Goal: Transaction & Acquisition: Purchase product/service

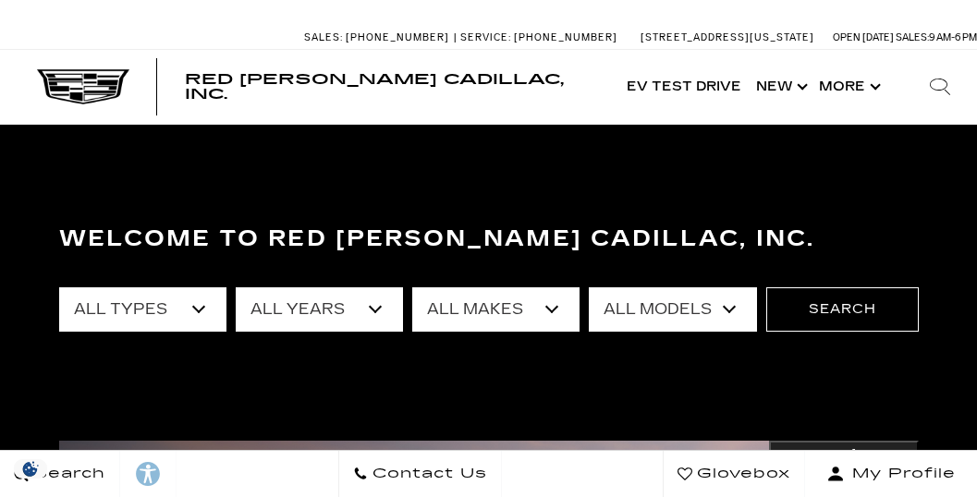
select select "Cadillac"
click at [412, 287] on select "All Makes Audi BMW Buick Cadillac Chevrolet Dodge Ford Honda Jeep Land Rover Le…" at bounding box center [495, 309] width 167 height 44
click at [379, 312] on select "All Years 2026 2025 2024 2022 2021 2020 2019 2018 2016 2011" at bounding box center [319, 309] width 167 height 44
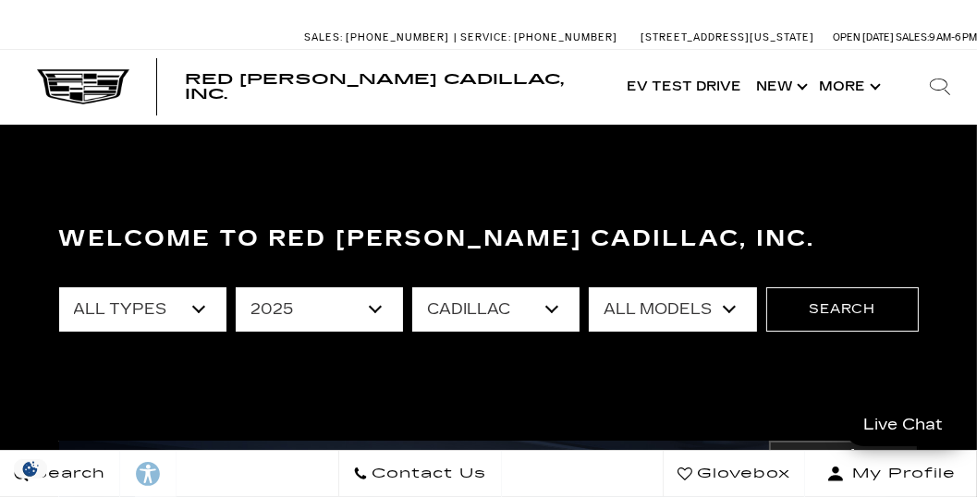
click at [236, 287] on select "All Years 2026 2025 2024 2022 2021 2020 2019 2018 2016 2011" at bounding box center [319, 309] width 167 height 44
click at [372, 304] on select "All Years 2026 2025 2024 2022 2021 2020 2019 2018 2016 2011" at bounding box center [319, 309] width 167 height 44
select select "2026"
click at [236, 287] on select "All Years 2026 2025 2024 2022 2021 2020 2019 2018 2016 2011" at bounding box center [319, 309] width 167 height 44
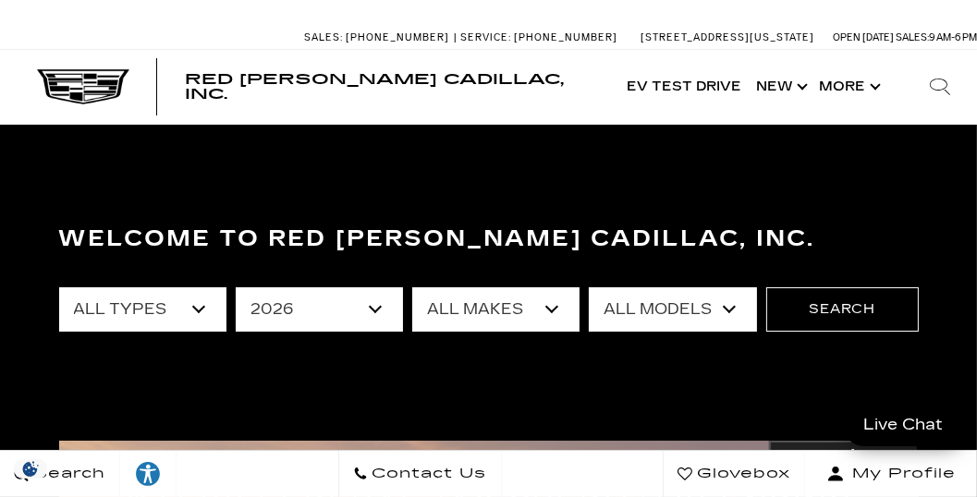
click at [200, 311] on select "All Types New" at bounding box center [142, 309] width 167 height 44
select select "New"
click at [59, 287] on select "All Types New" at bounding box center [142, 309] width 167 height 44
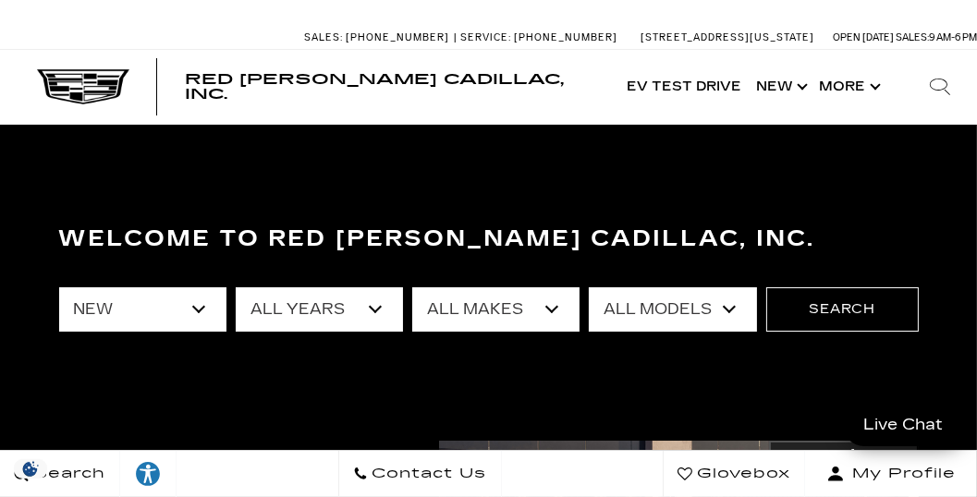
click at [725, 310] on select "All Models Escalade ESV ESCALADE IQ ESCALADE IQL LYRIQ VISTIQ" at bounding box center [672, 309] width 167 height 44
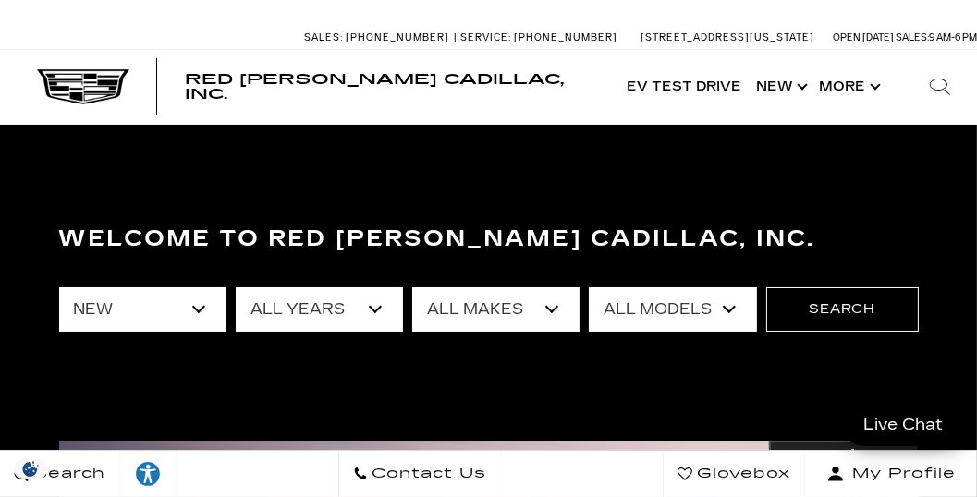
click at [374, 308] on select "All Years 2026" at bounding box center [319, 309] width 167 height 44
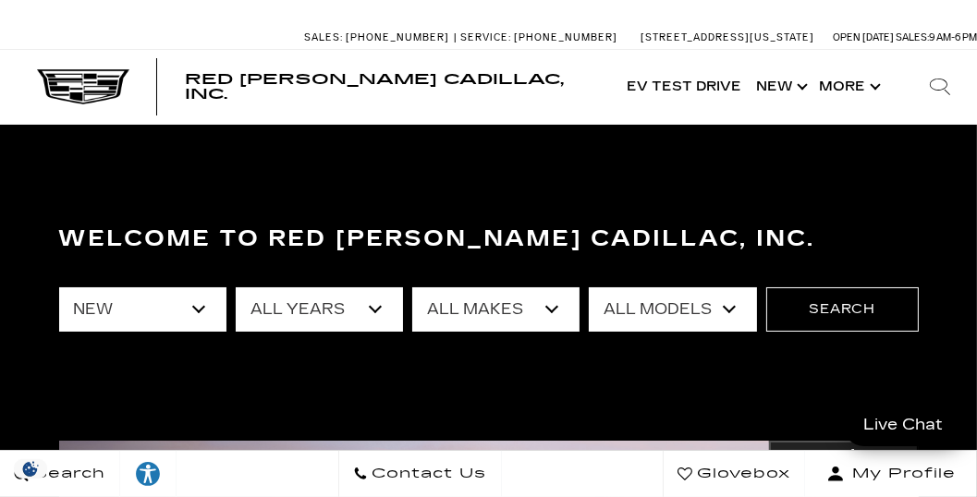
click at [374, 313] on select "All Years 2026" at bounding box center [319, 309] width 167 height 44
click at [371, 310] on select "All Years 2026" at bounding box center [319, 309] width 167 height 44
click at [236, 287] on select "All Years 2026" at bounding box center [319, 309] width 167 height 44
click at [373, 312] on select "All Years 2026 2025 2024" at bounding box center [319, 309] width 167 height 44
select select "2025"
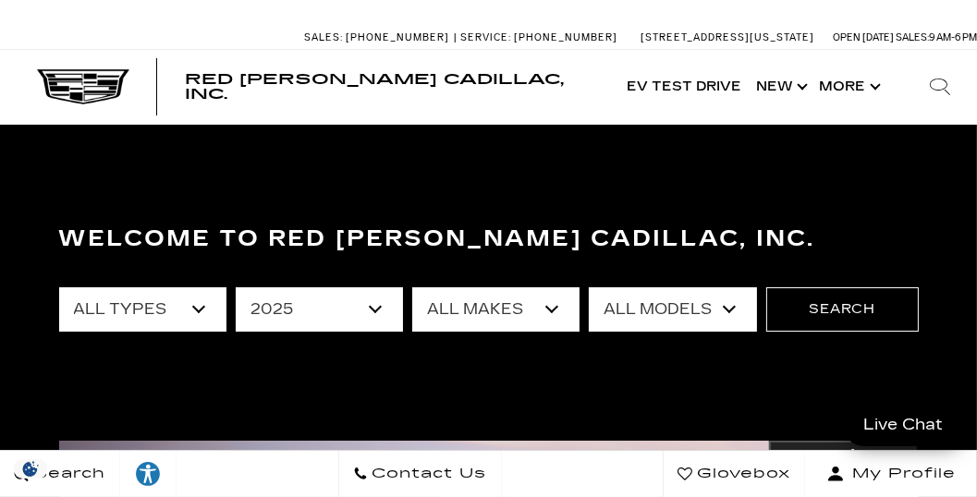
click at [236, 287] on select "All Years 2026 2025 2024" at bounding box center [319, 309] width 167 height 44
click at [729, 311] on select "All Models CT4 Escalade Escalade ESV ESCALADE IQ LYRIQ OPTIQ XT5 XT6" at bounding box center [672, 309] width 167 height 44
select select "XT5"
click at [590, 287] on select "All Models CT4 Escalade Escalade ESV ESCALADE IQ LYRIQ OPTIQ XT5 XT6" at bounding box center [672, 309] width 167 height 44
click at [727, 309] on select "All Models CT4 Escalade Escalade ESV ESCALADE IQ LYRIQ OPTIQ XT5 XT6" at bounding box center [672, 309] width 167 height 44
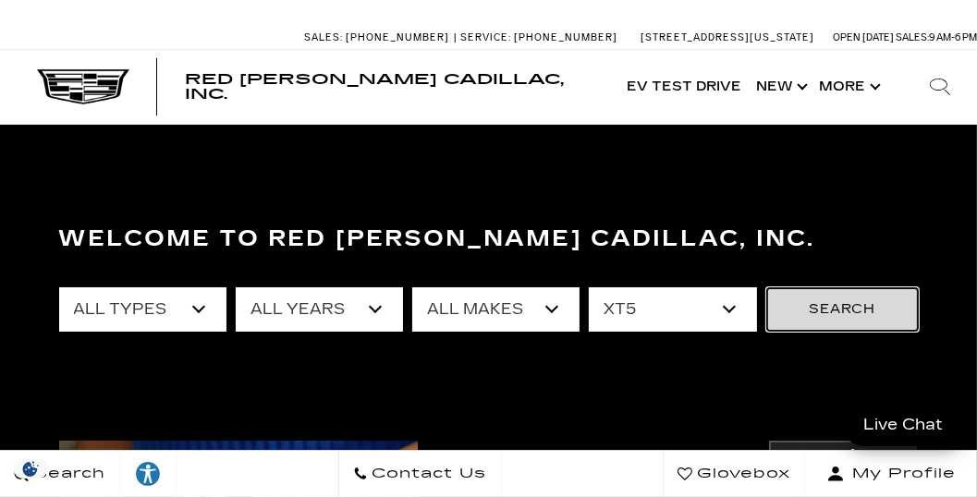
click at [804, 312] on button "Search" at bounding box center [842, 309] width 152 height 44
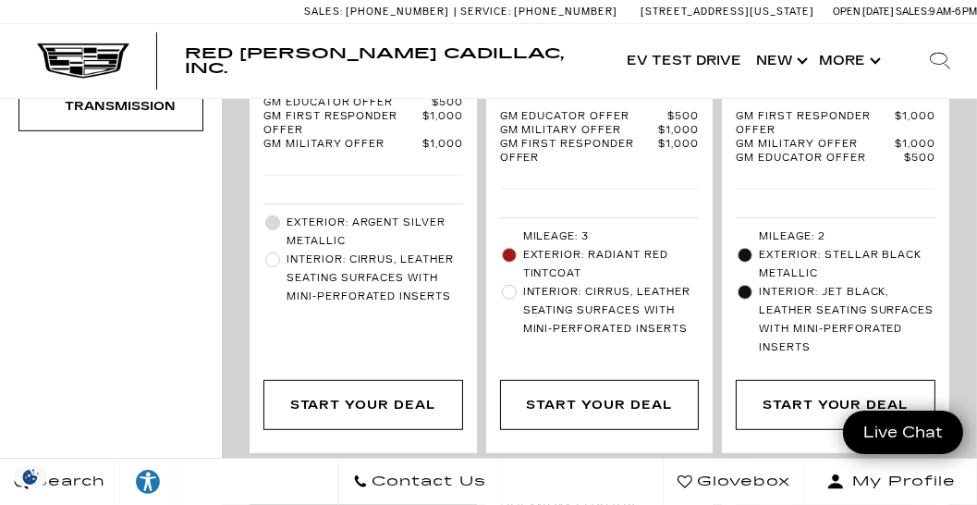
scroll to position [1109, 0]
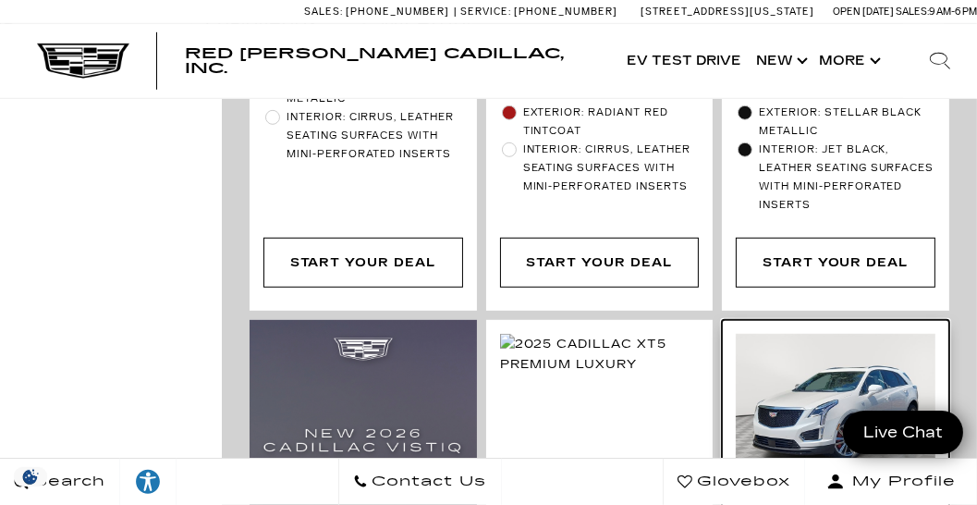
click at [845, 362] on img at bounding box center [836, 409] width 200 height 150
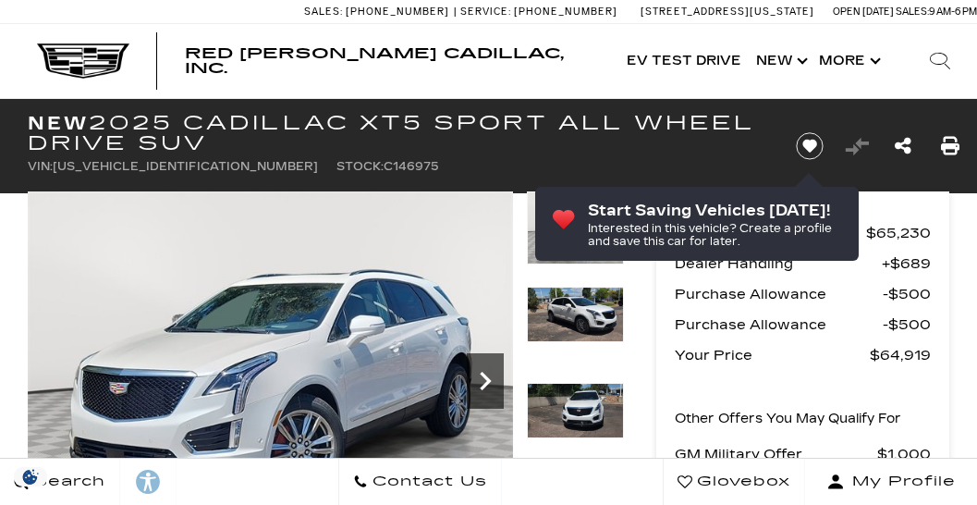
scroll to position [158, 0]
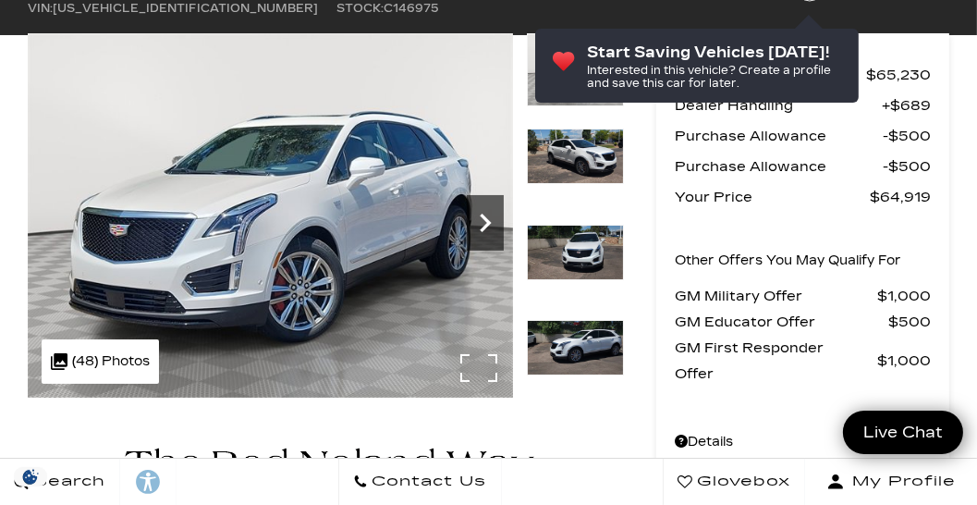
click at [490, 229] on icon "Next" at bounding box center [485, 222] width 37 height 37
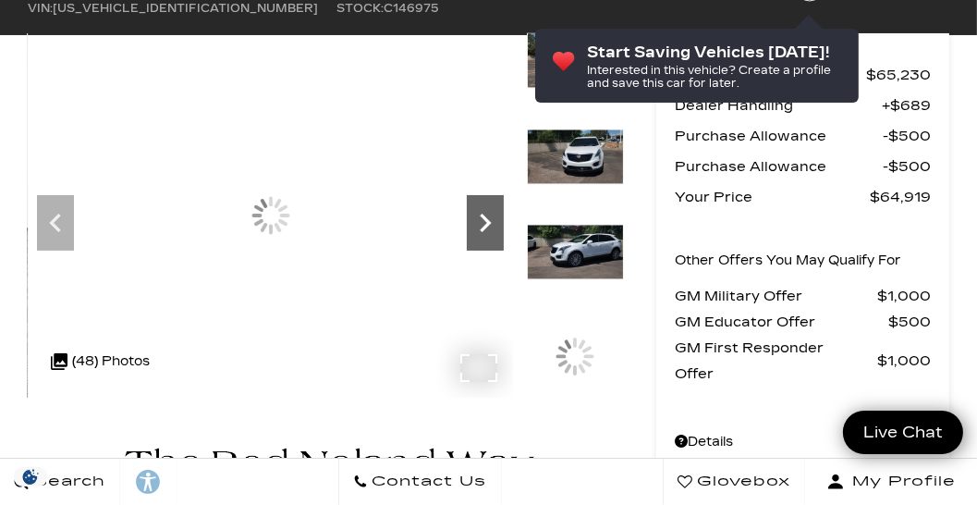
scroll to position [0, 0]
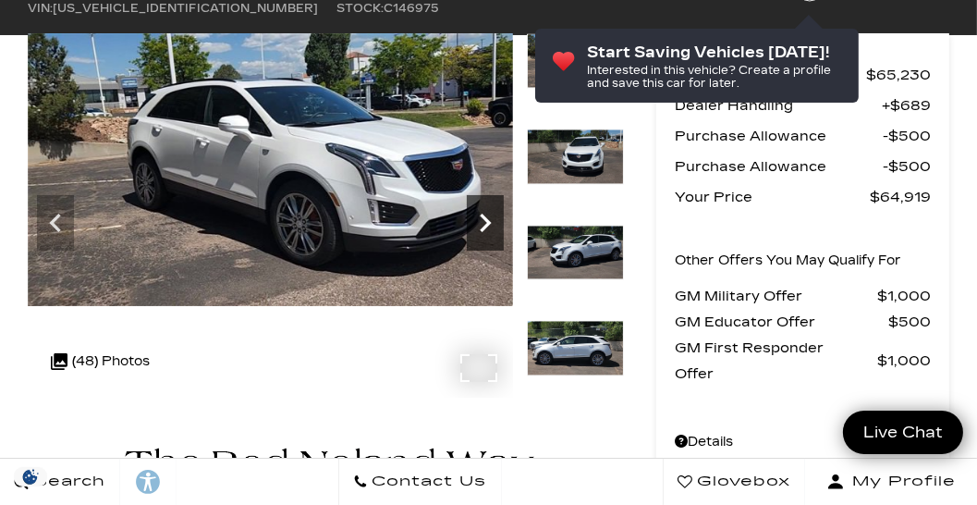
click at [489, 228] on icon "Next" at bounding box center [485, 222] width 37 height 37
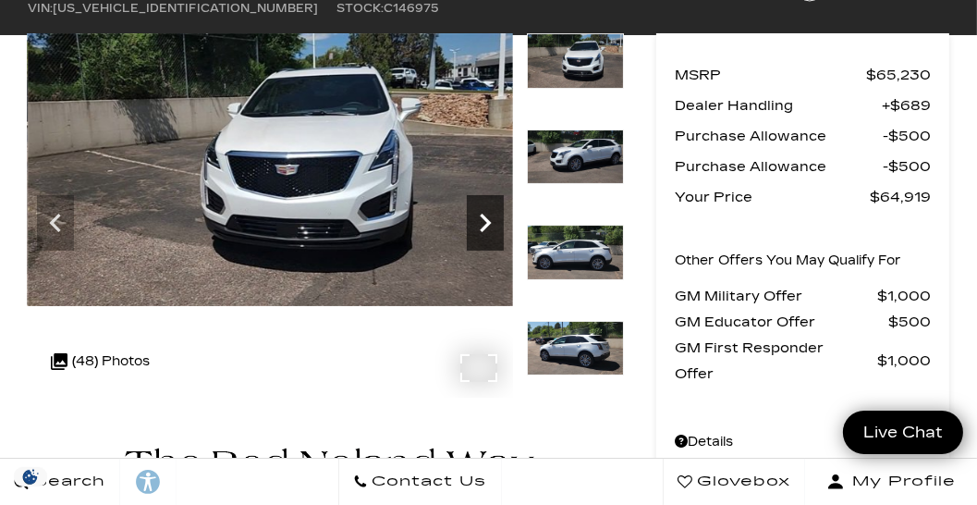
click at [489, 228] on icon "Next" at bounding box center [485, 222] width 37 height 37
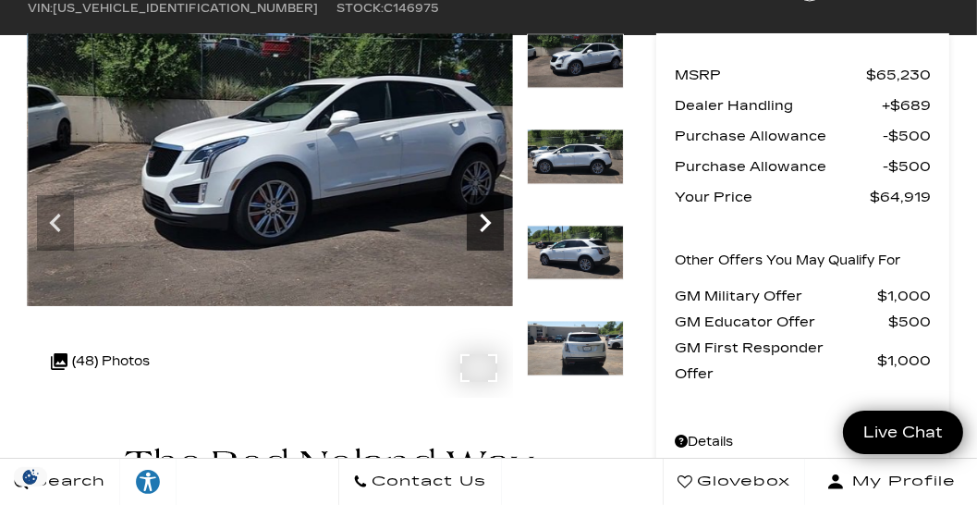
click at [488, 227] on icon "Next" at bounding box center [485, 222] width 37 height 37
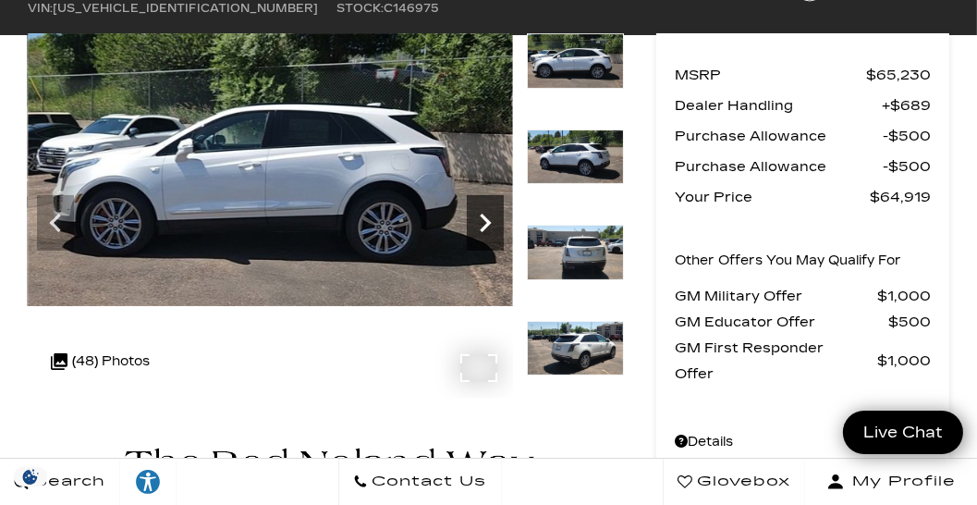
click at [488, 227] on icon "Next" at bounding box center [485, 222] width 37 height 37
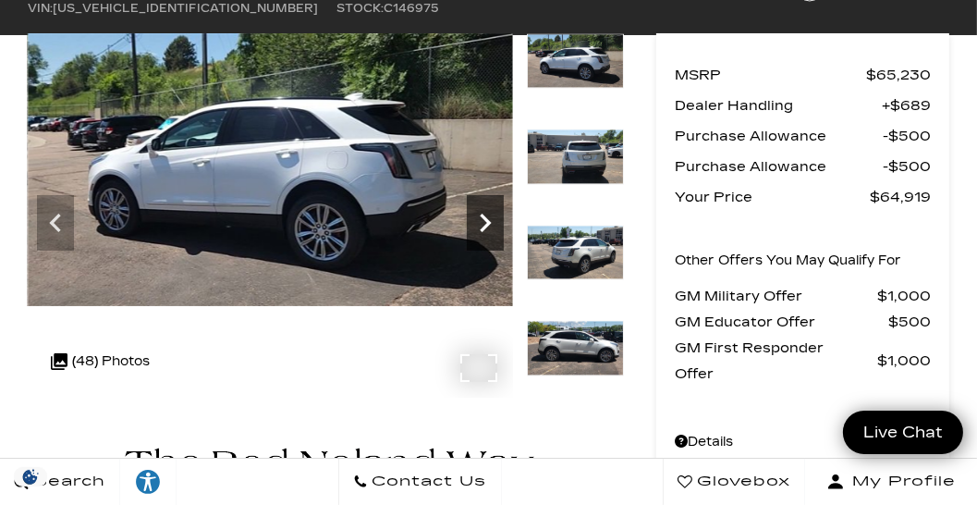
click at [488, 227] on icon "Next" at bounding box center [485, 222] width 37 height 37
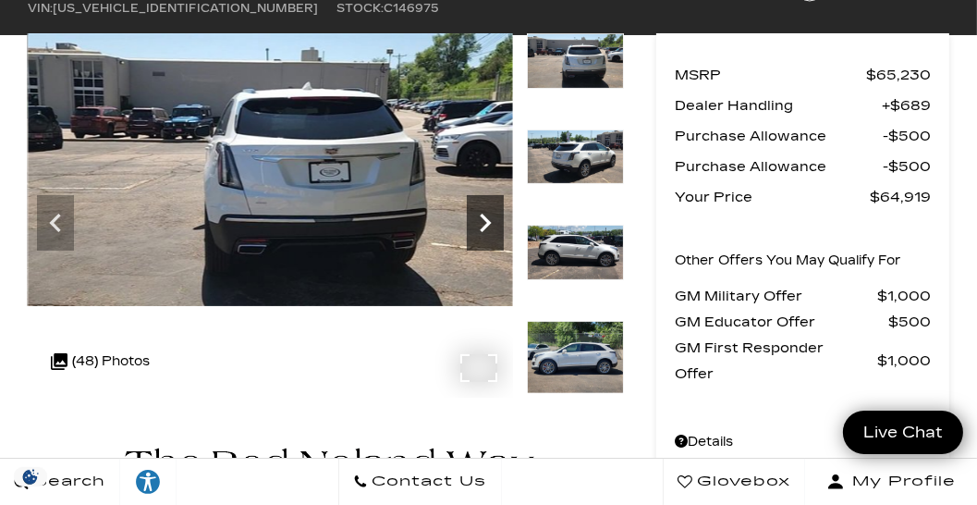
click at [488, 227] on icon "Next" at bounding box center [485, 222] width 37 height 37
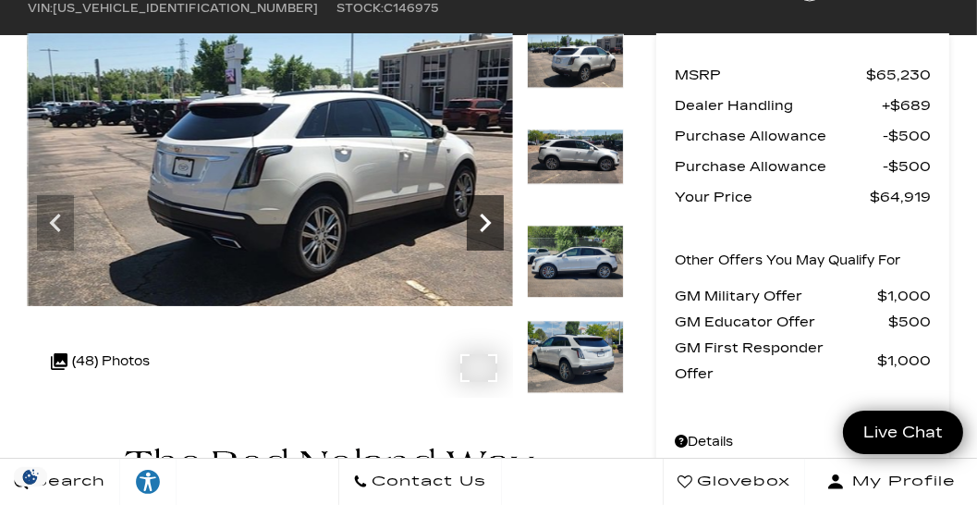
click at [488, 227] on icon "Next" at bounding box center [485, 222] width 37 height 37
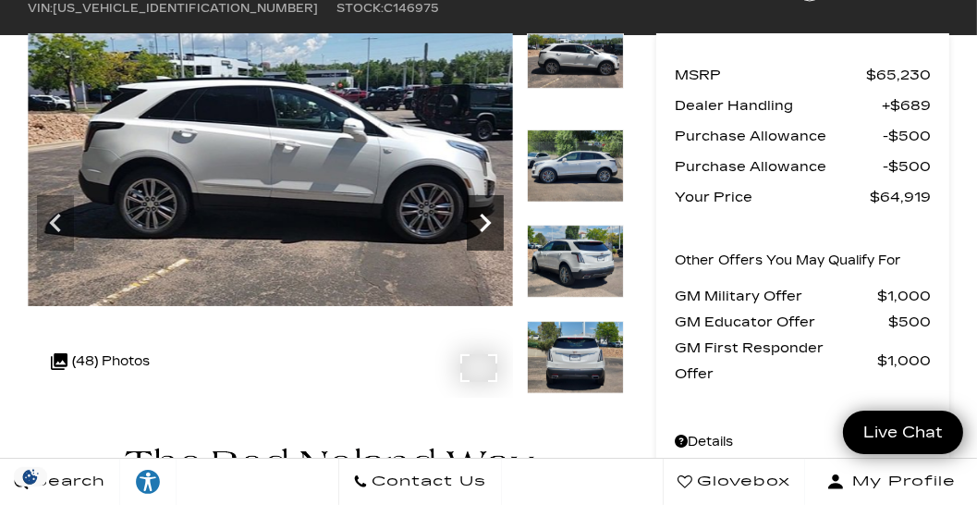
click at [488, 227] on icon "Next" at bounding box center [485, 222] width 37 height 37
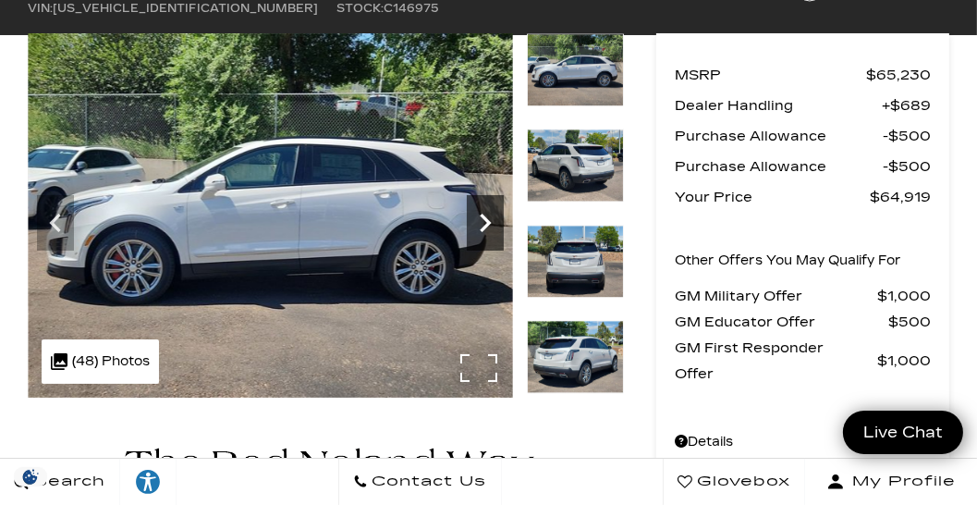
click at [488, 227] on icon "Next" at bounding box center [485, 222] width 37 height 37
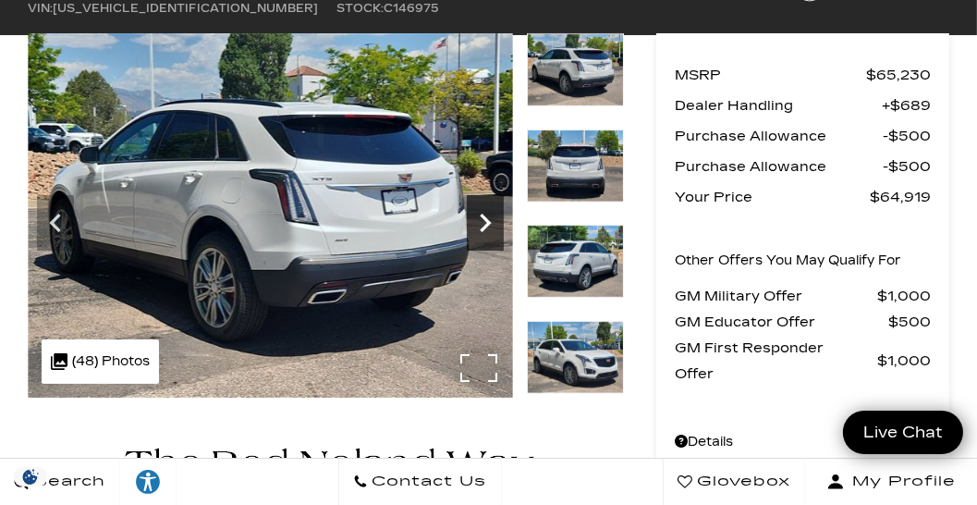
click at [488, 227] on icon "Next" at bounding box center [485, 222] width 37 height 37
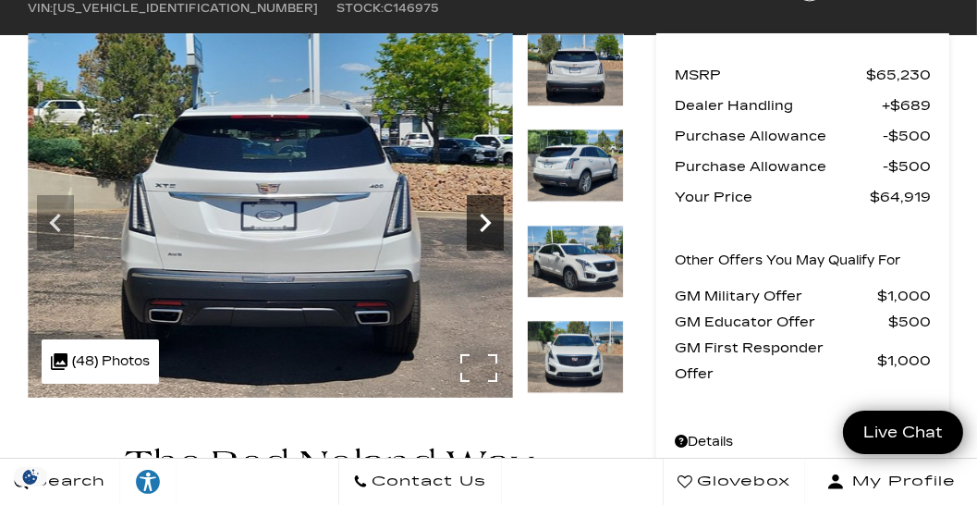
click at [488, 227] on icon "Next" at bounding box center [485, 222] width 37 height 37
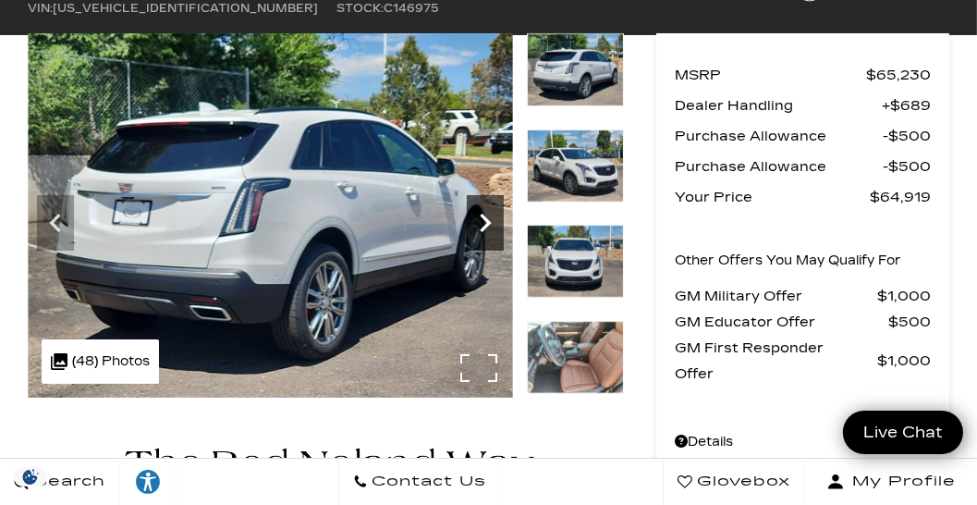
click at [488, 227] on icon "Next" at bounding box center [485, 222] width 37 height 37
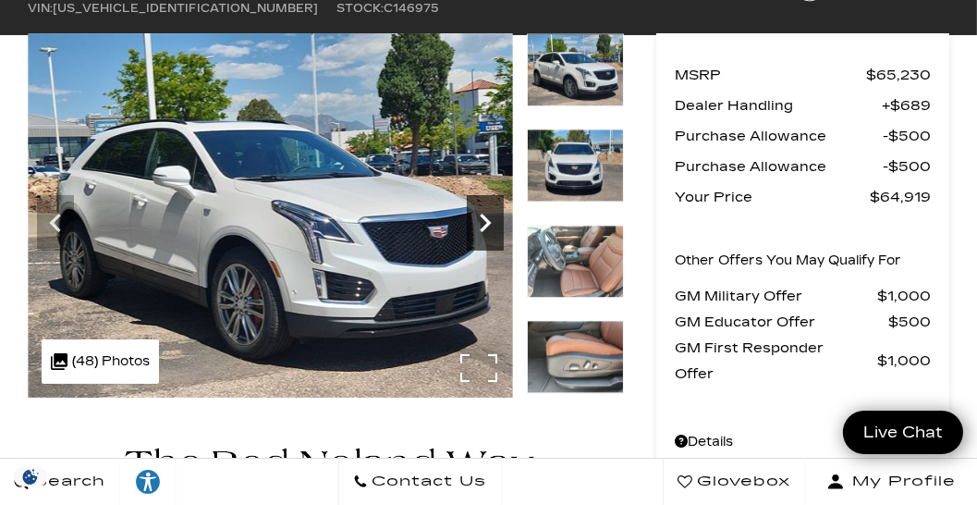
click at [488, 227] on icon "Next" at bounding box center [485, 222] width 37 height 37
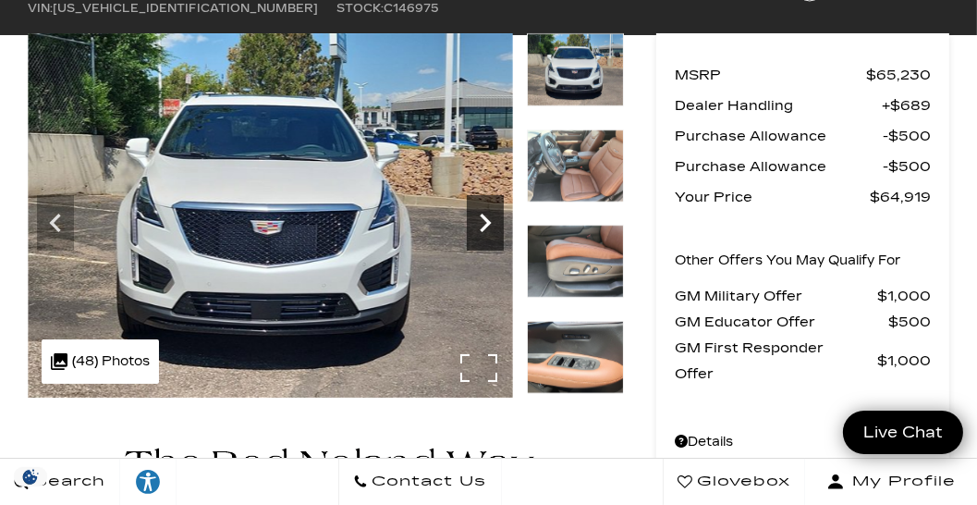
click at [488, 227] on icon "Next" at bounding box center [485, 222] width 37 height 37
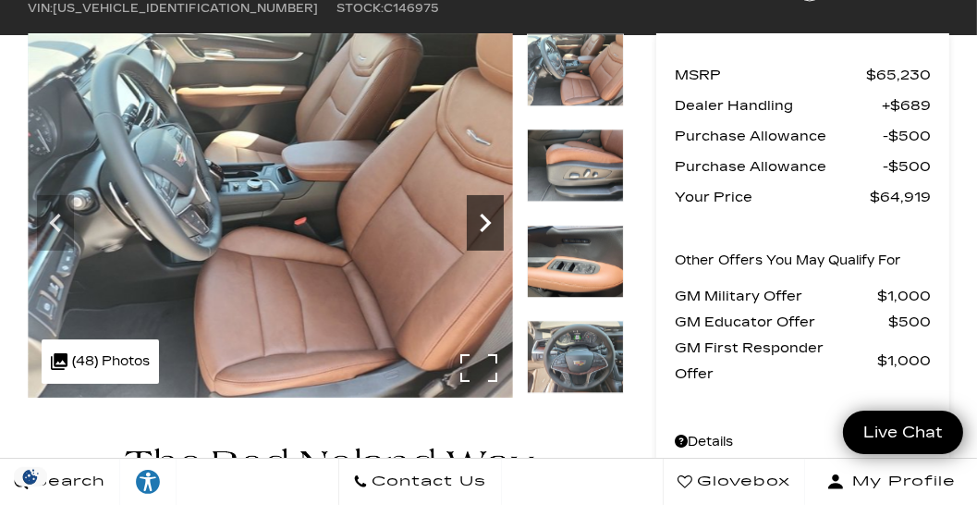
click at [488, 227] on icon "Next" at bounding box center [485, 222] width 37 height 37
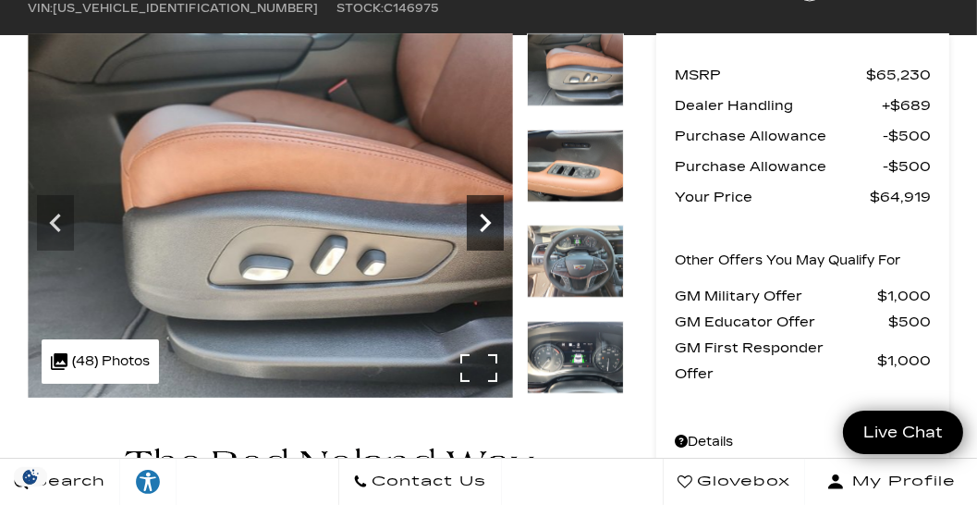
click at [488, 227] on icon "Next" at bounding box center [485, 222] width 37 height 37
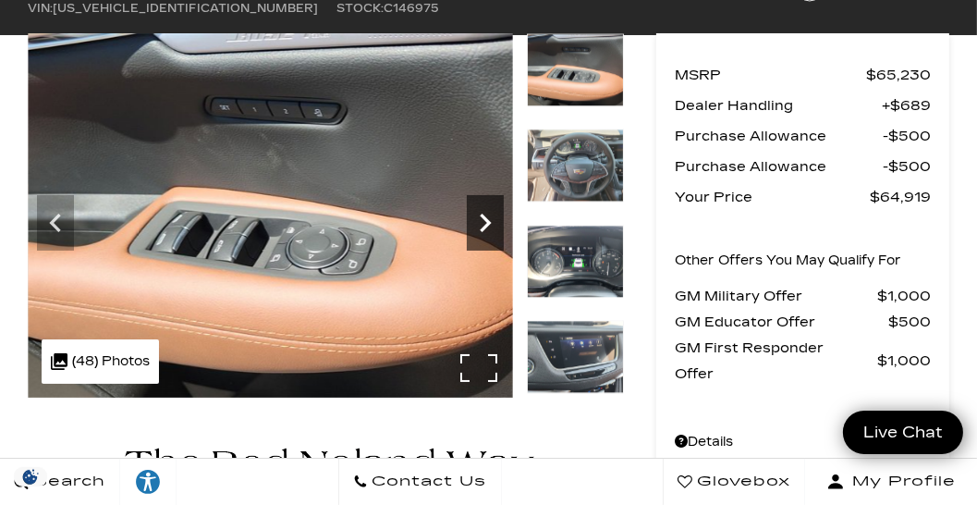
click at [488, 227] on icon "Next" at bounding box center [485, 222] width 37 height 37
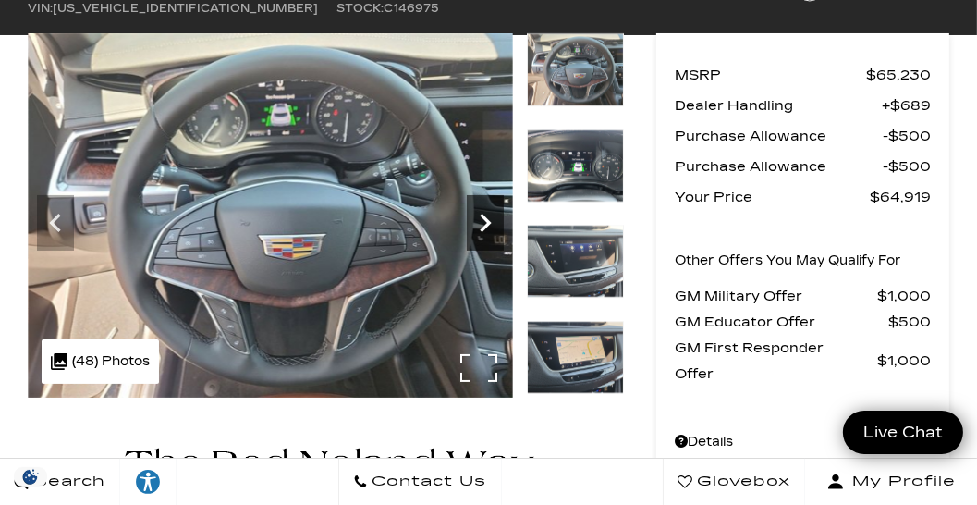
click at [488, 227] on icon "Next" at bounding box center [485, 222] width 37 height 37
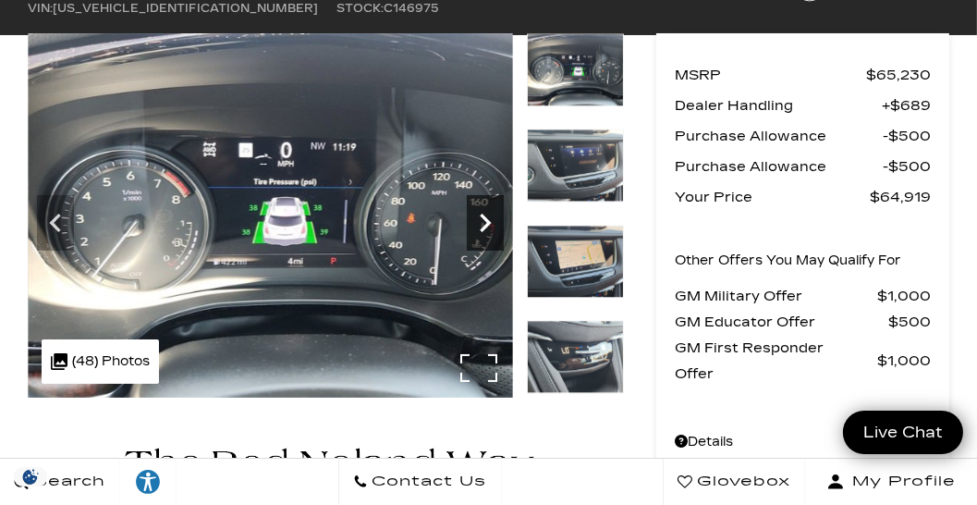
click at [488, 227] on icon "Next" at bounding box center [485, 222] width 37 height 37
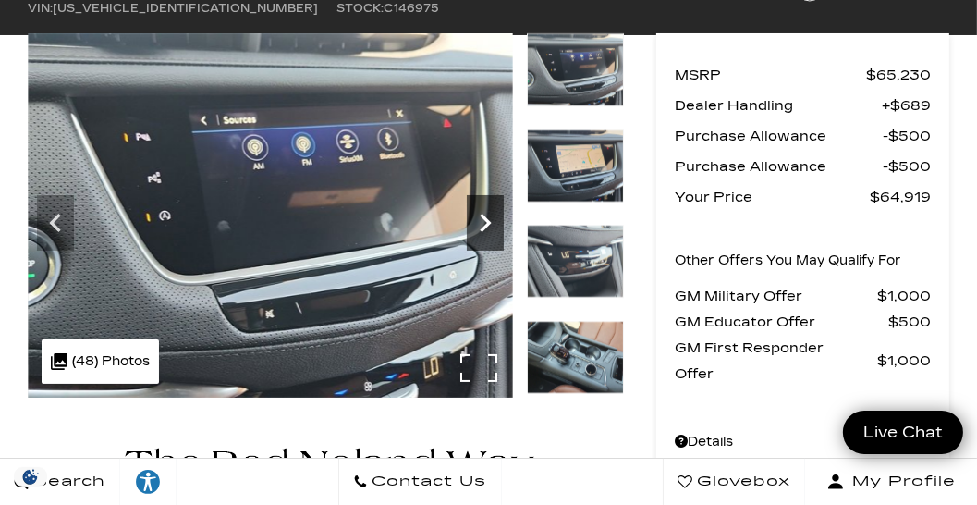
click at [488, 227] on icon "Next" at bounding box center [485, 222] width 37 height 37
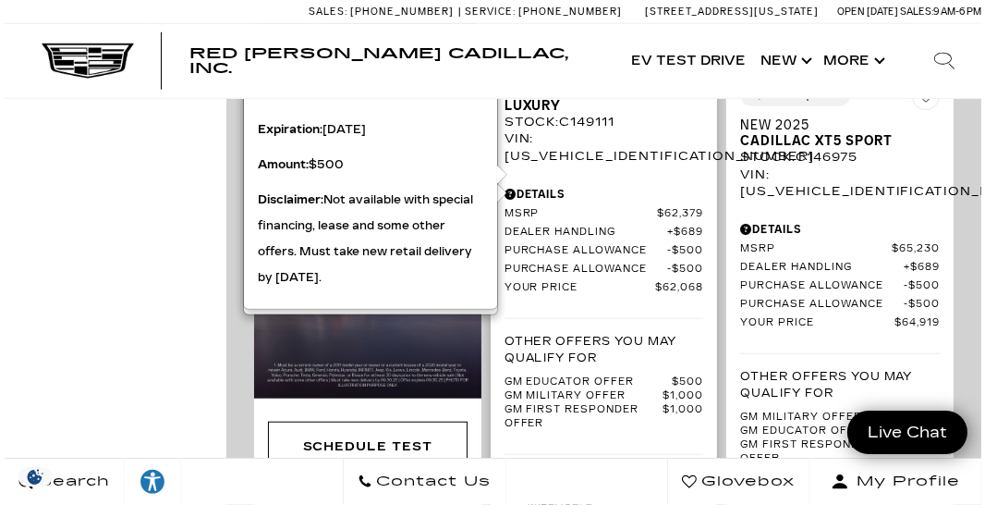
scroll to position [1531, 0]
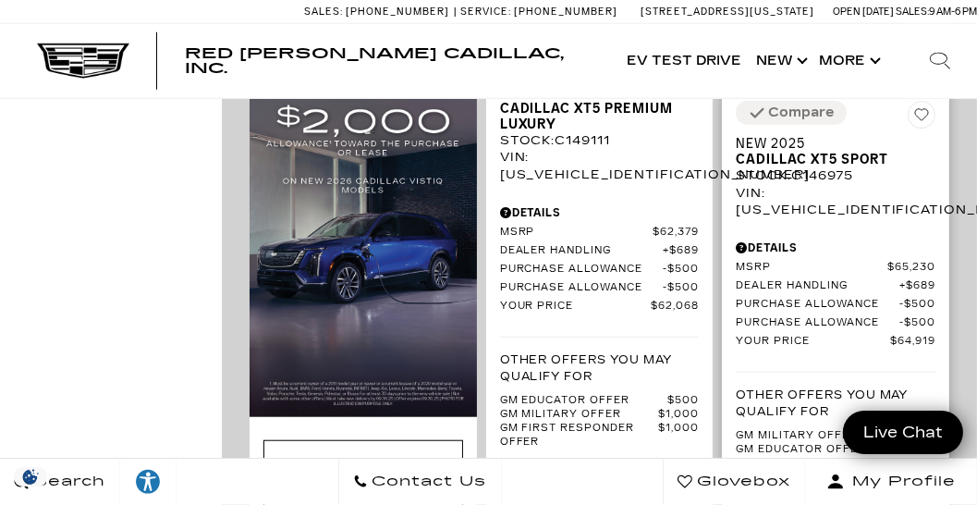
click at [771, 239] on div "Details" at bounding box center [836, 247] width 200 height 17
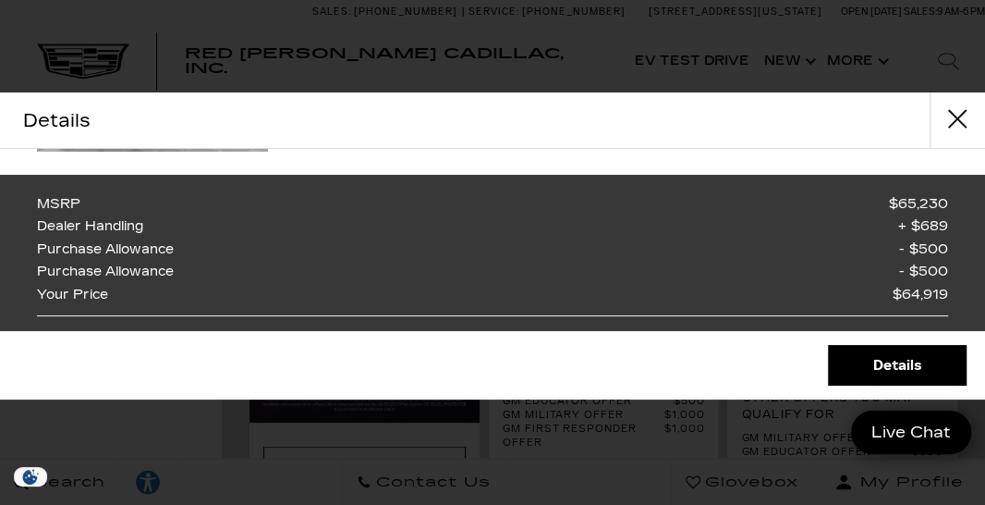
scroll to position [211, 0]
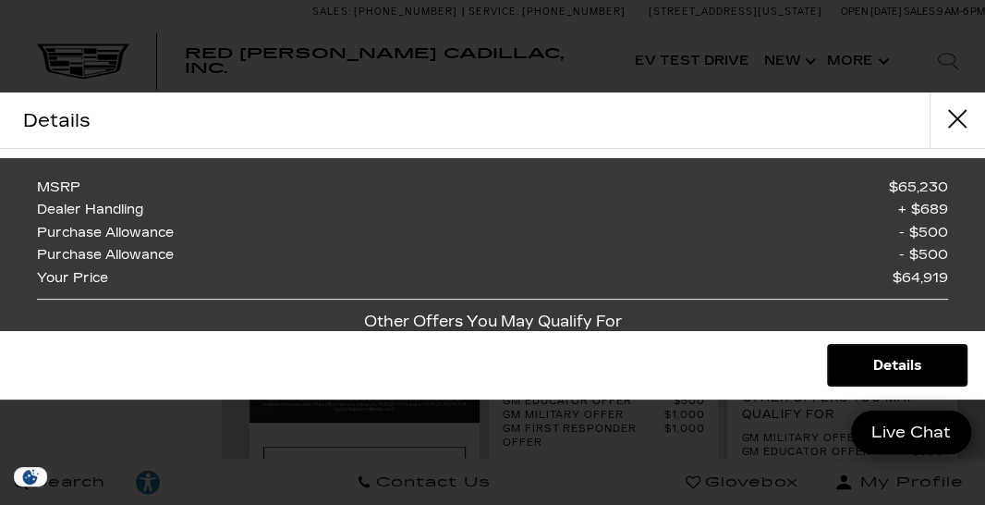
click at [887, 364] on link "Details" at bounding box center [897, 365] width 139 height 41
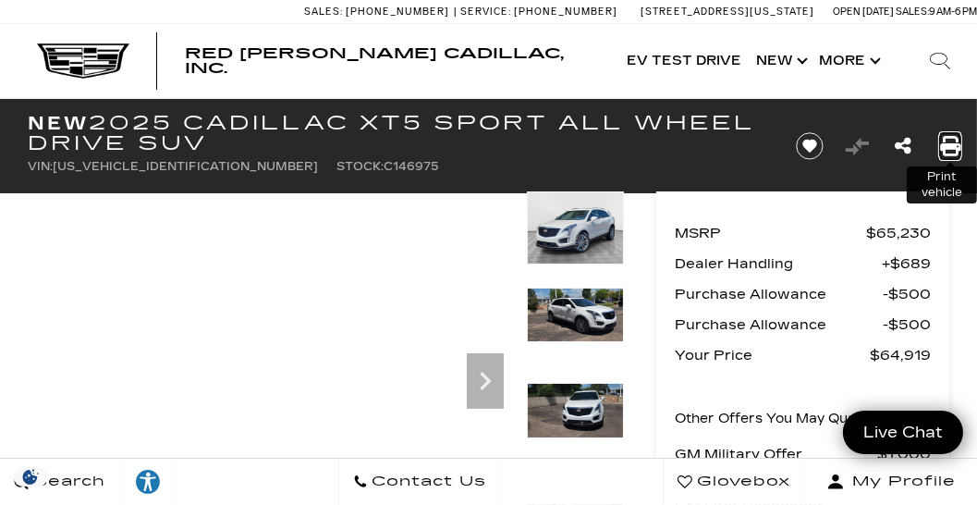
click at [951, 145] on icon "Print this New 2025 Cadillac XT5 Sport All Wheel Drive SUV" at bounding box center [950, 146] width 20 height 20
